Goal: Information Seeking & Learning: Learn about a topic

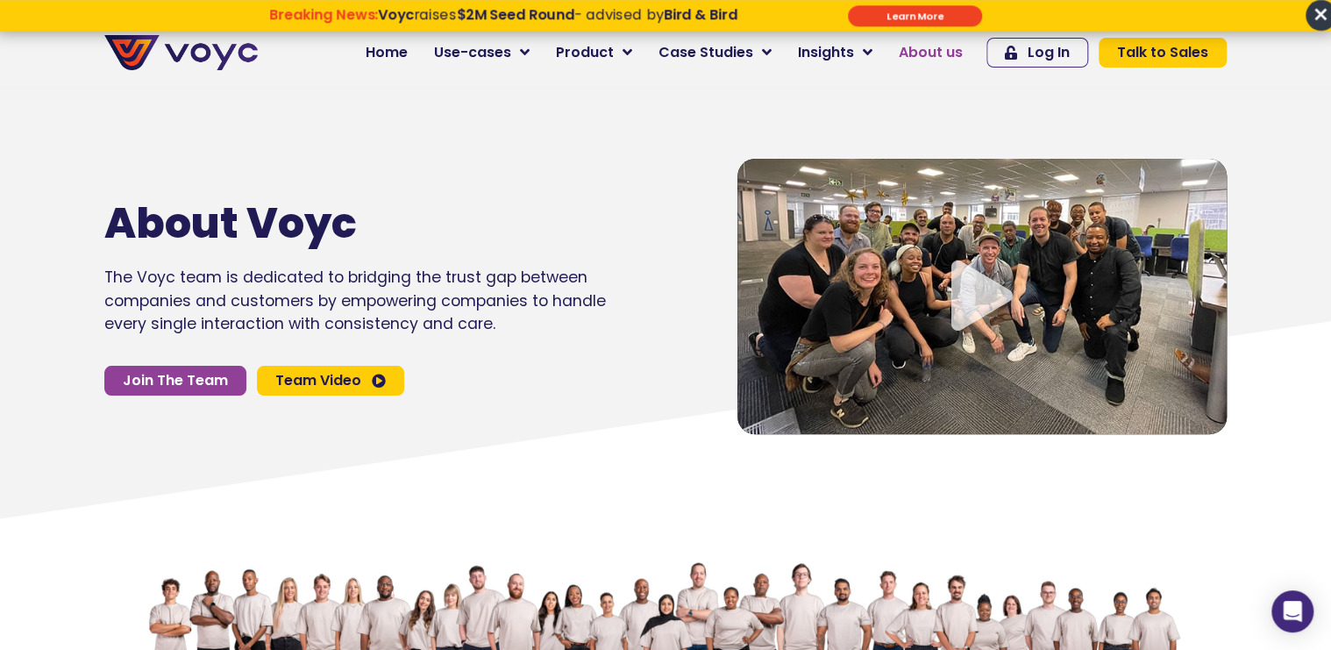
click at [926, 49] on span "About us" at bounding box center [931, 52] width 64 height 21
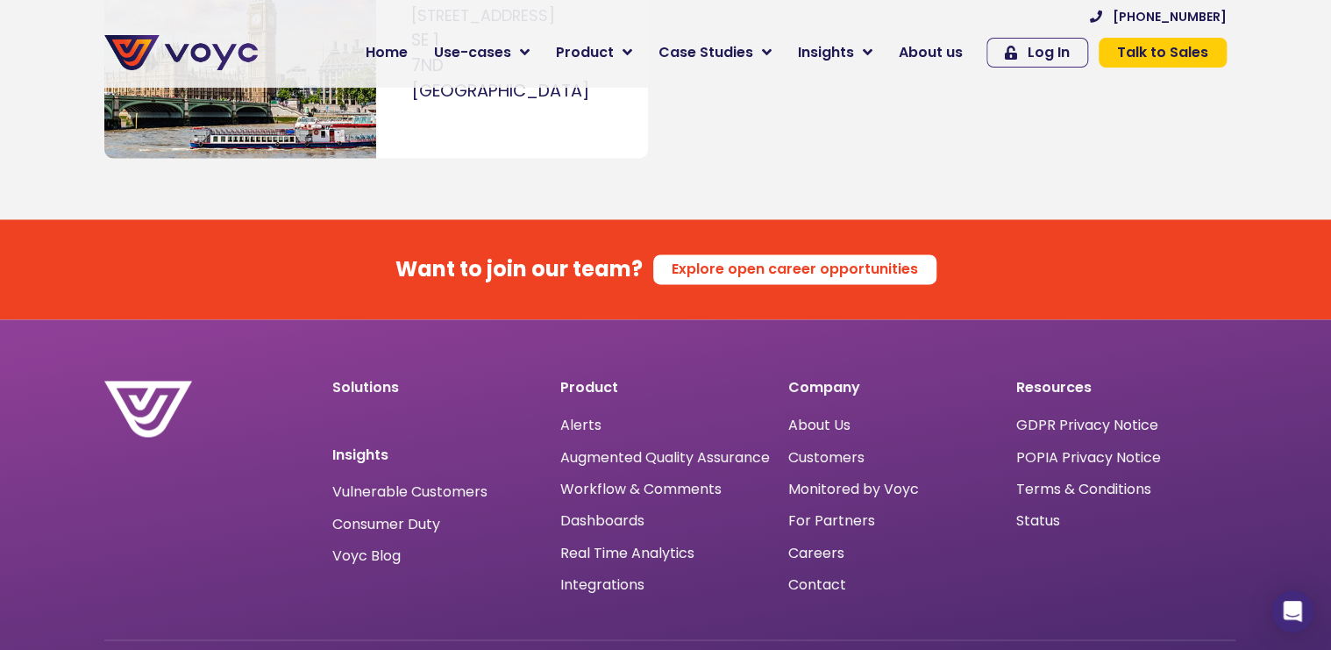
scroll to position [11239, 0]
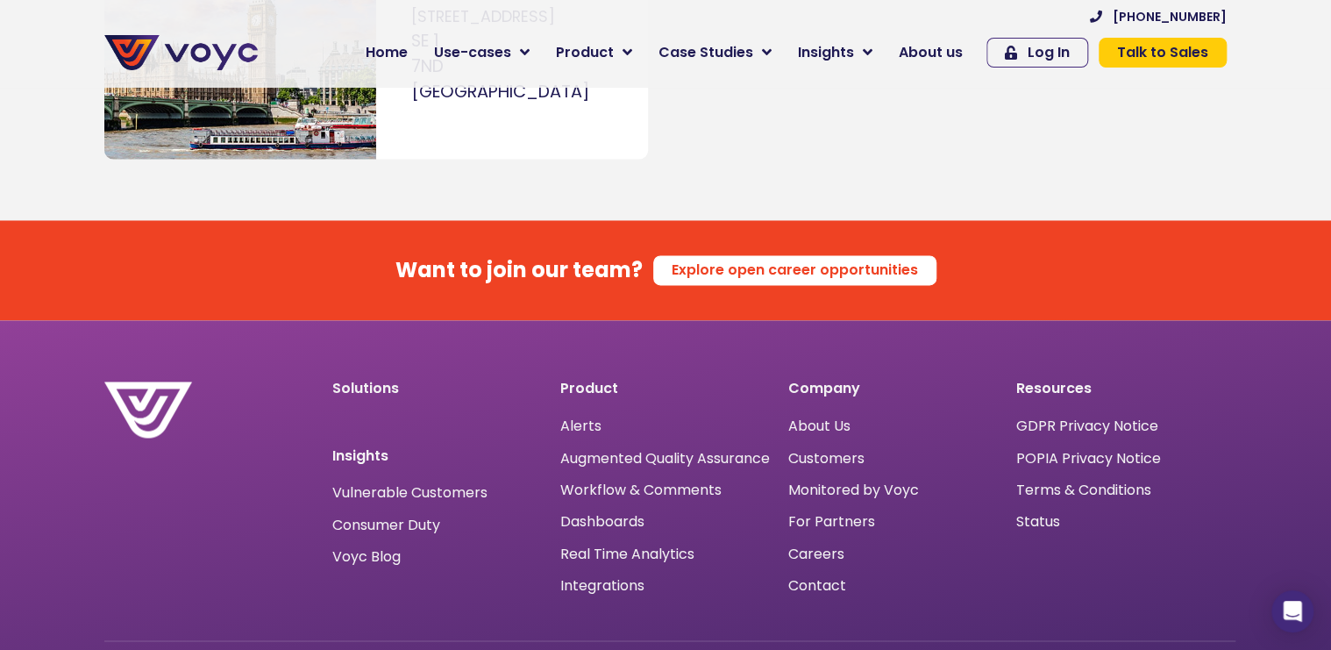
click at [411, 516] on div "Solutions Insights Vulnerable Customers Consumer Duty Voyc Blog" at bounding box center [438, 489] width 228 height 232
click at [384, 556] on span "Voyc Blog" at bounding box center [366, 556] width 68 height 0
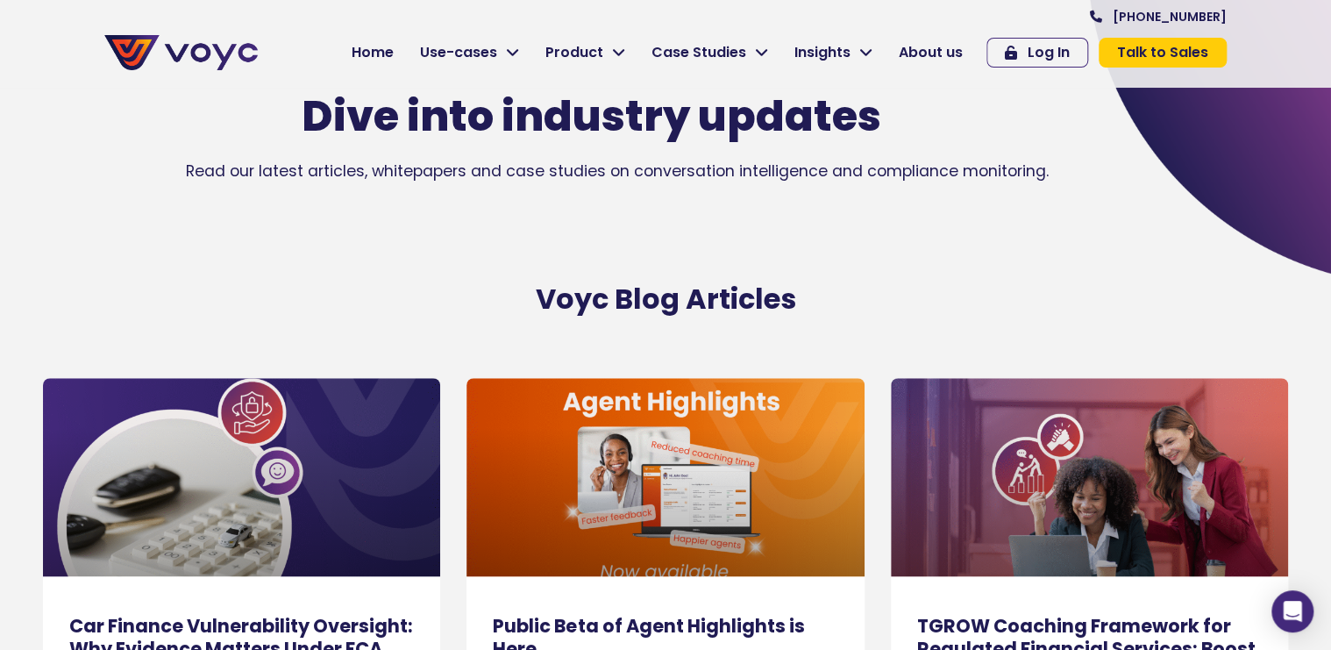
scroll to position [235, 0]
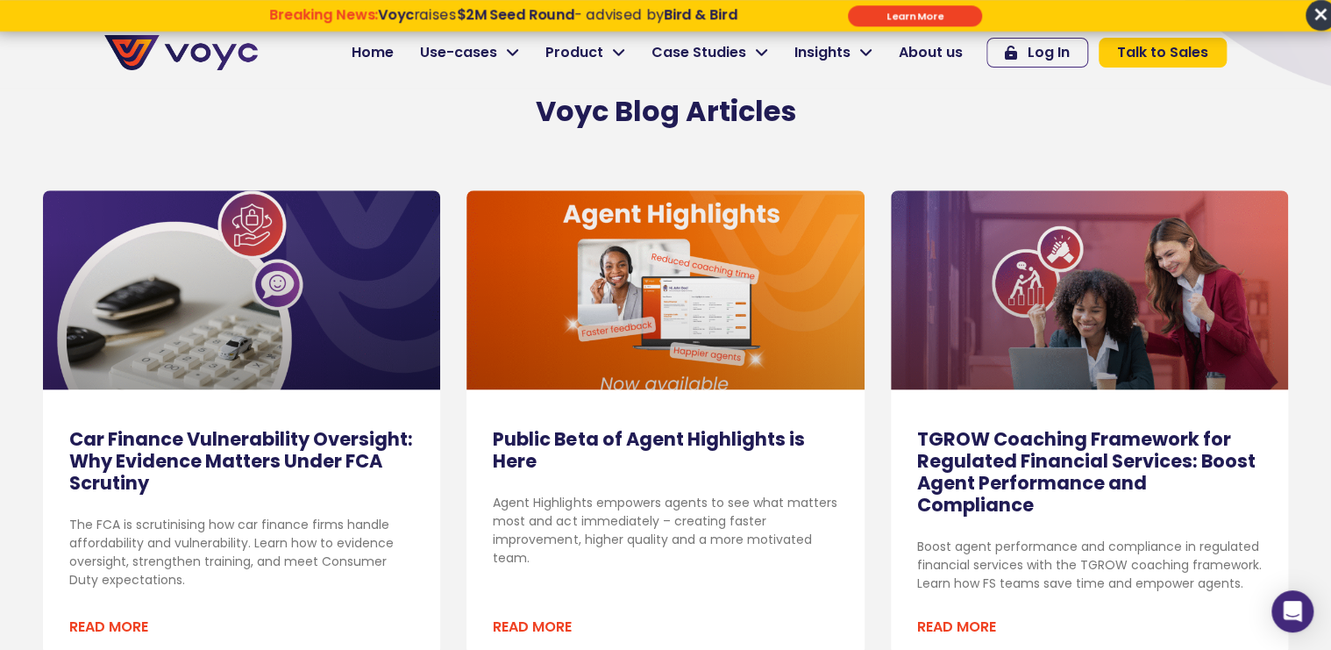
click at [702, 239] on link at bounding box center [665, 289] width 397 height 199
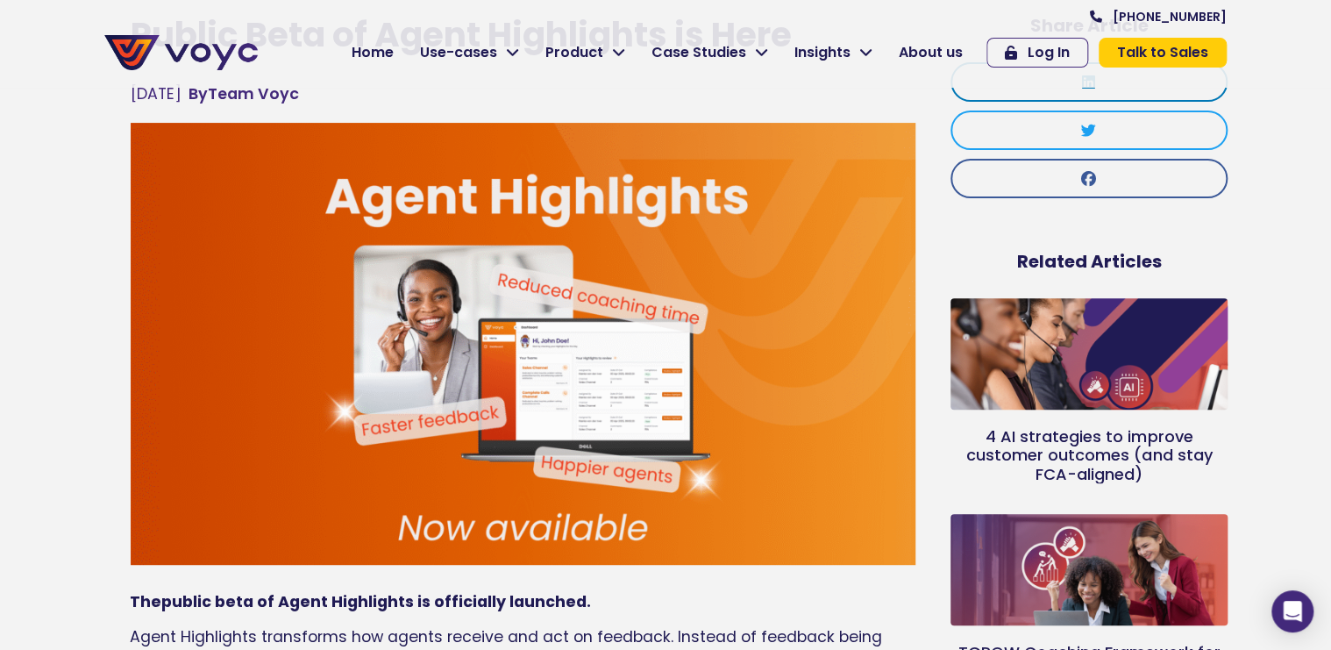
scroll to position [203, 0]
